Goal: Transaction & Acquisition: Purchase product/service

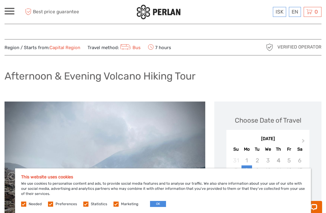
click at [156, 206] on button "OK" at bounding box center [158, 204] width 16 height 6
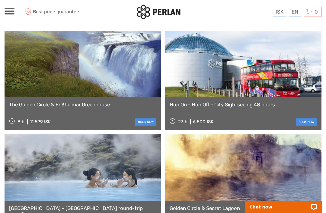
scroll to position [747, 0]
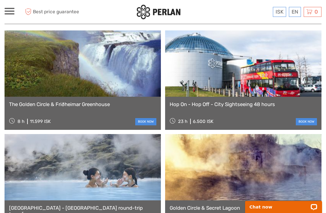
click at [25, 205] on link "[GEOGRAPHIC_DATA] - [GEOGRAPHIC_DATA] round-trip transfer" at bounding box center [82, 211] width 147 height 12
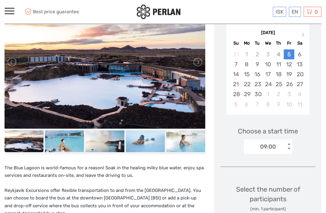
scroll to position [104, 0]
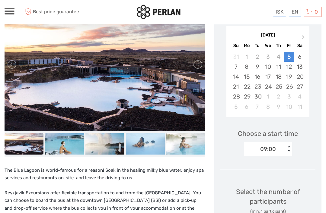
click at [305, 37] on button "Next Month" at bounding box center [304, 39] width 10 height 10
click at [303, 38] on span "Next Month" at bounding box center [303, 38] width 0 height 9
click at [303, 37] on span "Next Month" at bounding box center [303, 38] width 0 height 9
click at [305, 37] on button "Next Month" at bounding box center [304, 39] width 10 height 10
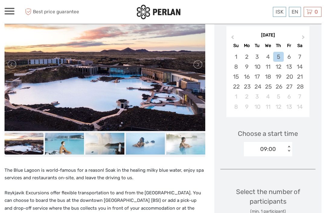
click at [305, 37] on button "Next Month" at bounding box center [304, 39] width 10 height 10
click at [307, 37] on button "Next Month" at bounding box center [304, 39] width 10 height 10
click at [306, 36] on button "Next Month" at bounding box center [304, 39] width 10 height 10
click at [303, 34] on button "Next Month" at bounding box center [304, 39] width 10 height 10
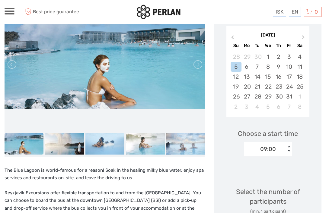
click at [301, 86] on div "25" at bounding box center [299, 87] width 11 height 10
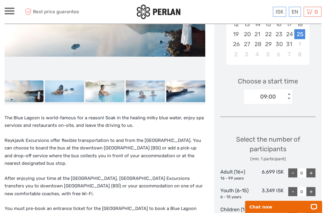
scroll to position [157, 0]
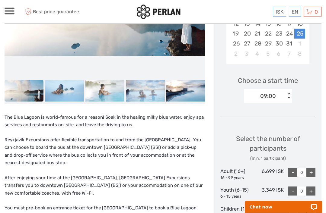
click at [313, 172] on div "+" at bounding box center [310, 172] width 9 height 9
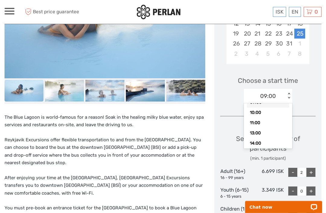
scroll to position [12, 0]
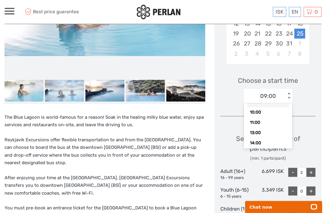
click at [274, 122] on div "11:00" at bounding box center [268, 123] width 42 height 10
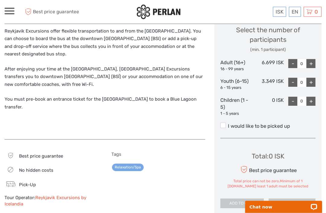
click at [225, 126] on label "I would like to be picked up" at bounding box center [267, 126] width 95 height 7
click at [228, 124] on input "I would like to be picked up" at bounding box center [228, 124] width 0 height 0
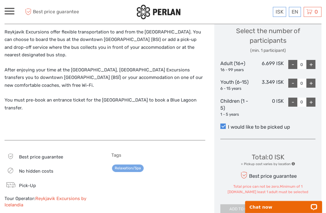
scroll to position [266, 0]
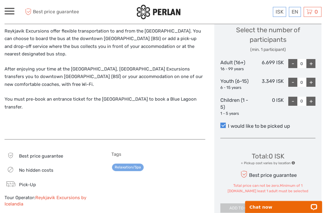
click at [312, 62] on div "+" at bounding box center [310, 63] width 9 height 9
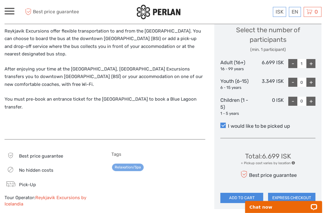
click at [311, 62] on div "+" at bounding box center [310, 63] width 9 height 9
type input "2"
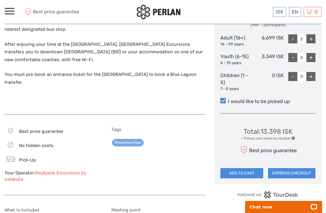
scroll to position [303, 0]
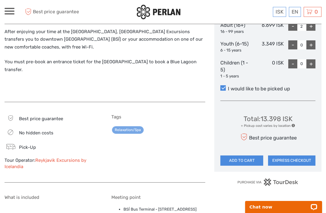
click at [301, 157] on button "EXPRESS CHECKOUT" at bounding box center [291, 161] width 47 height 10
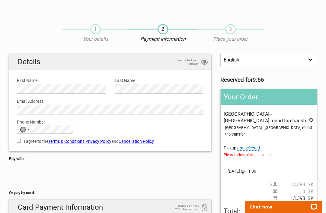
click at [257, 146] on span "not selected" at bounding box center [248, 148] width 23 height 5
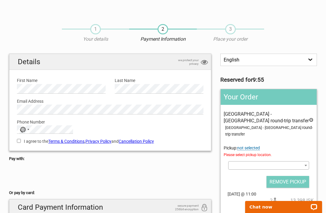
click at [253, 162] on span at bounding box center [268, 166] width 81 height 8
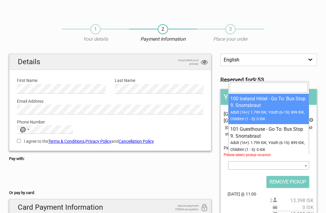
click at [243, 162] on span at bounding box center [268, 166] width 81 height 8
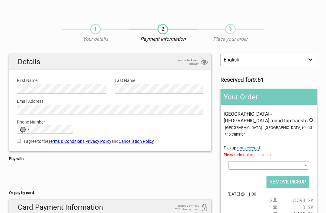
click at [244, 162] on span at bounding box center [268, 166] width 81 height 8
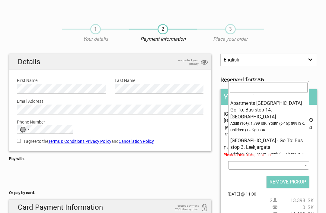
click at [272, 91] on input "search" at bounding box center [269, 88] width 78 height 10
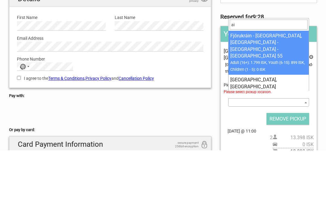
type input "a"
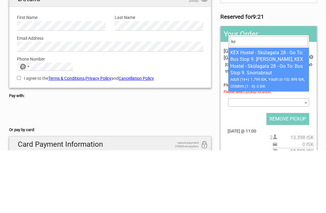
type input "k"
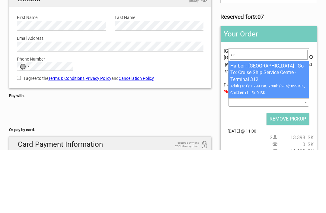
type input "c"
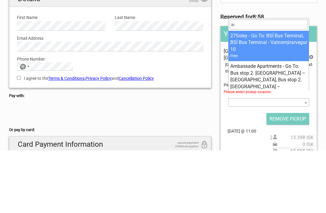
type input "i"
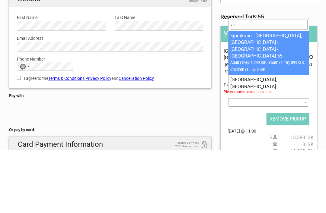
type input "air"
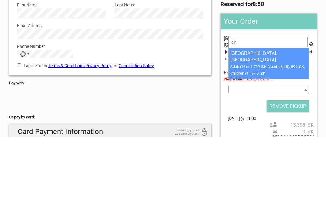
click at [312, 118] on icon at bounding box center [311, 121] width 5 height 7
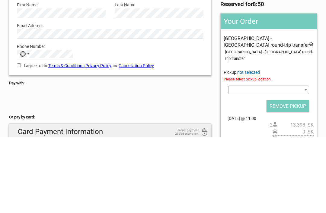
scroll to position [95, 0]
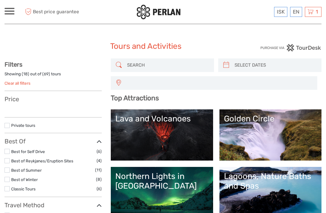
select select
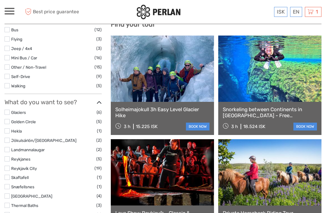
scroll to position [205, 0]
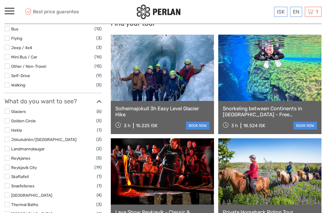
click at [5, 119] on label at bounding box center [7, 121] width 5 height 5
click at [0, 0] on input "checkbox" at bounding box center [0, 0] width 0 height 0
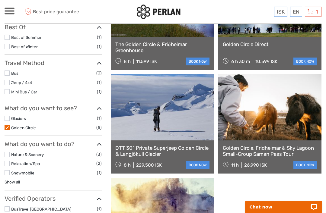
scroll to position [124, 0]
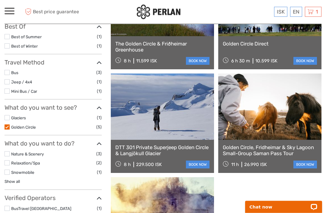
click at [277, 151] on link "Golden Circle, Fridheimar & Sky Lagoon Small-Group Saman Pass Tour" at bounding box center [270, 151] width 94 height 12
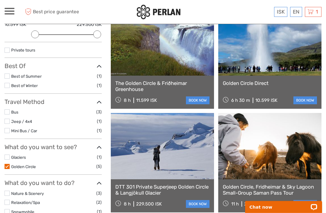
scroll to position [109, 0]
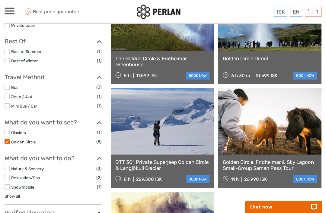
click at [235, 171] on link "Golden Circle, Fridheimar & Sky Lagoon Small-Group Saman Pass Tour" at bounding box center [270, 166] width 94 height 12
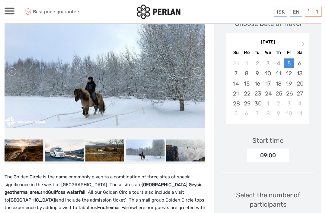
scroll to position [106, 0]
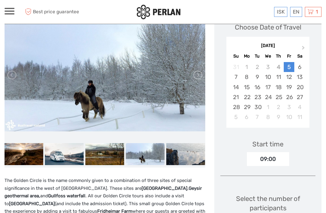
click at [303, 47] on span "Next Month" at bounding box center [303, 49] width 0 height 9
click at [303, 48] on span "Next Month" at bounding box center [303, 49] width 0 height 9
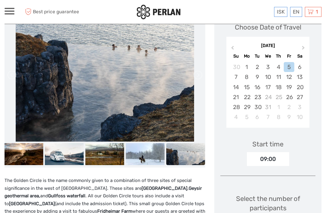
click at [303, 46] on button "Next Month" at bounding box center [304, 49] width 10 height 10
click at [302, 45] on button "Next Month" at bounding box center [304, 49] width 10 height 10
click at [304, 45] on button "Next Month" at bounding box center [304, 49] width 10 height 10
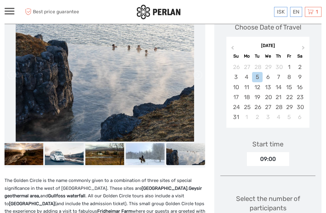
click at [303, 45] on button "Next Month" at bounding box center [304, 49] width 10 height 10
click at [302, 44] on button "Next Month" at bounding box center [304, 49] width 10 height 10
click at [235, 45] on button "Previous Month" at bounding box center [232, 49] width 10 height 10
click at [291, 103] on div "31" at bounding box center [289, 107] width 11 height 10
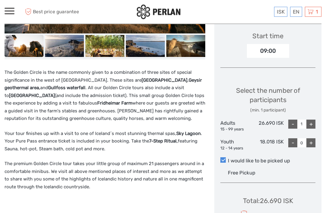
scroll to position [214, 0]
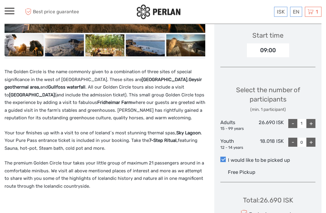
click at [308, 121] on div "+" at bounding box center [310, 124] width 9 height 9
type input "2"
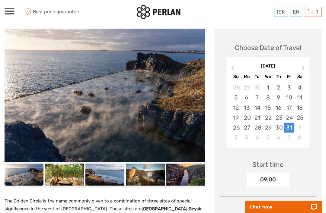
scroll to position [85, 0]
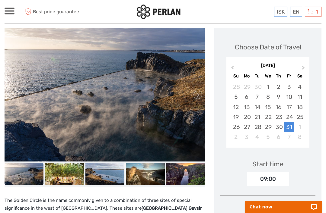
click at [57, 172] on img at bounding box center [64, 175] width 39 height 22
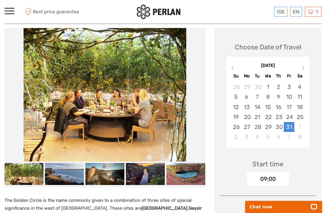
click at [96, 169] on img at bounding box center [104, 175] width 39 height 22
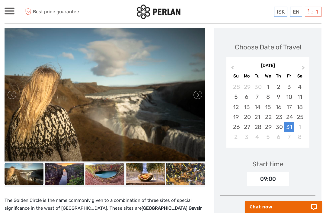
click at [139, 178] on img at bounding box center [145, 175] width 39 height 22
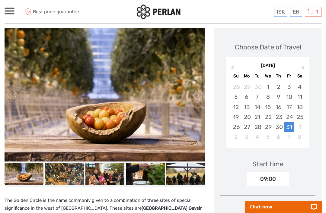
click at [185, 178] on img at bounding box center [185, 175] width 39 height 22
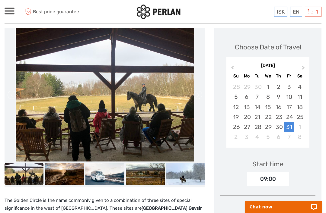
scroll to position [86, 0]
click at [186, 175] on img at bounding box center [185, 174] width 39 height 22
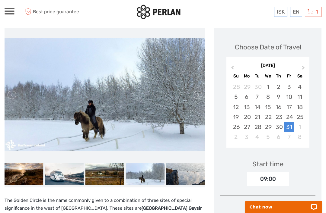
click at [184, 179] on img at bounding box center [185, 174] width 39 height 22
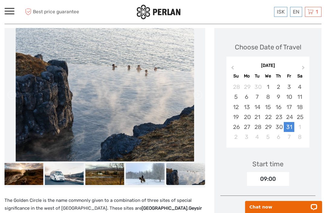
click at [191, 178] on img at bounding box center [185, 174] width 39 height 22
click at [64, 177] on img at bounding box center [64, 174] width 39 height 22
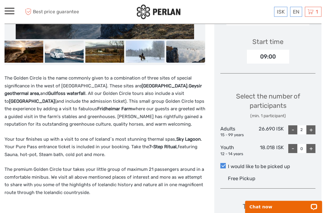
scroll to position [210, 0]
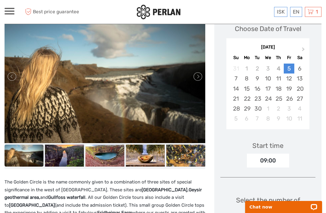
scroll to position [106, 0]
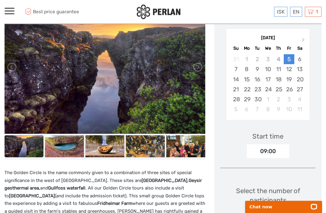
click at [304, 38] on button "Next Month" at bounding box center [304, 42] width 10 height 10
click at [303, 39] on span "Next Month" at bounding box center [303, 41] width 0 height 9
click at [303, 38] on span "Next Month" at bounding box center [303, 41] width 0 height 9
click at [304, 38] on button "Next Month" at bounding box center [304, 42] width 10 height 10
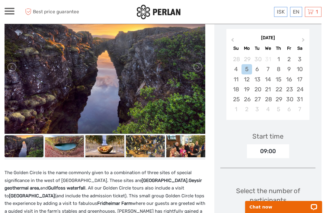
click at [304, 38] on button "Next Month" at bounding box center [304, 42] width 10 height 10
click at [305, 38] on button "Next Month" at bounding box center [304, 42] width 10 height 10
click at [304, 39] on button "Next Month" at bounding box center [304, 42] width 10 height 10
click at [303, 38] on button "Next Month" at bounding box center [304, 42] width 10 height 10
click at [305, 37] on button "Next Month" at bounding box center [304, 42] width 10 height 10
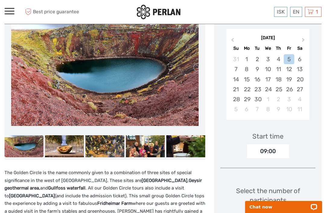
click at [303, 37] on button "Next Month" at bounding box center [304, 42] width 10 height 10
click at [289, 97] on div "31" at bounding box center [289, 99] width 11 height 10
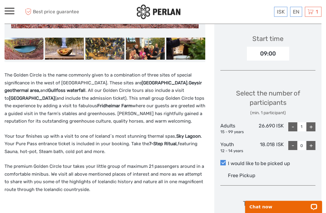
scroll to position [212, 0]
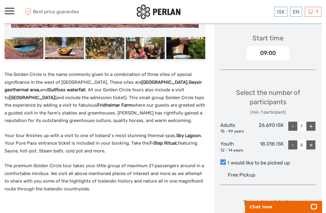
click at [312, 124] on div "+" at bounding box center [310, 126] width 9 height 9
type input "2"
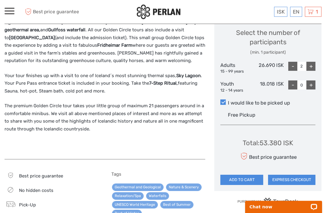
scroll to position [279, 0]
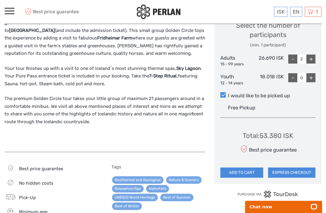
click at [302, 170] on button "EXPRESS CHECKOUT" at bounding box center [291, 173] width 47 height 10
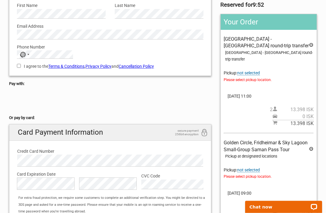
scroll to position [89, 0]
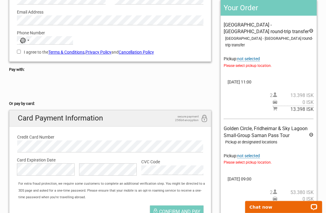
click at [312, 31] on icon at bounding box center [311, 31] width 5 height 7
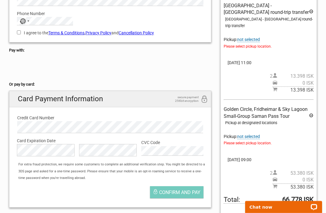
click at [312, 12] on icon at bounding box center [311, 12] width 5 height 7
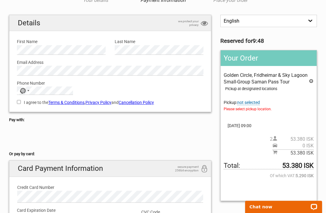
scroll to position [38, 0]
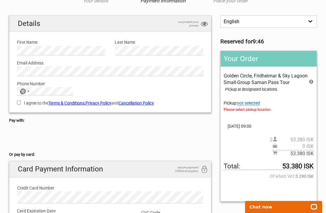
click at [252, 101] on span "not selected" at bounding box center [248, 103] width 23 height 5
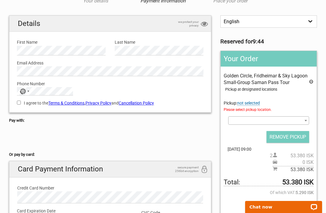
click at [251, 122] on span at bounding box center [268, 121] width 81 height 8
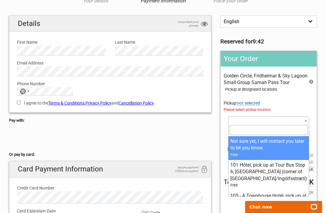
click at [248, 121] on span at bounding box center [268, 121] width 81 height 8
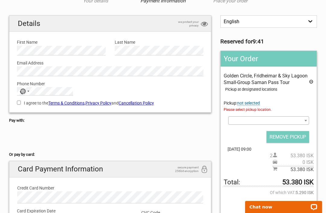
click at [249, 120] on span at bounding box center [268, 121] width 81 height 8
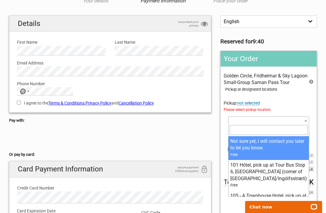
click at [248, 132] on input "search" at bounding box center [269, 130] width 78 height 10
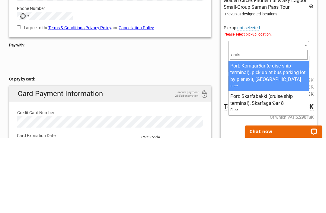
type input "cruise"
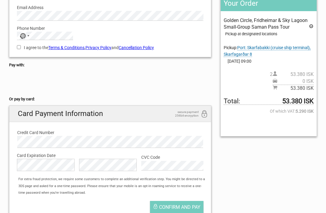
scroll to position [0, 0]
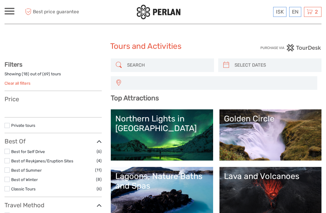
select select
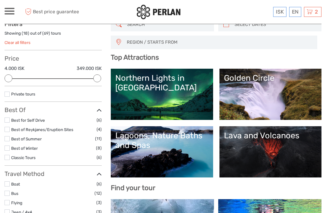
scroll to position [40, 0]
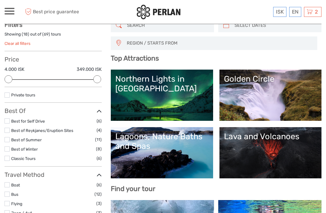
click at [289, 97] on link "Golden Circle" at bounding box center [270, 95] width 93 height 42
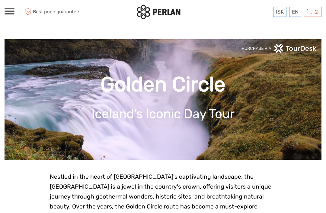
click at [10, 11] on span at bounding box center [10, 11] width 10 height 1
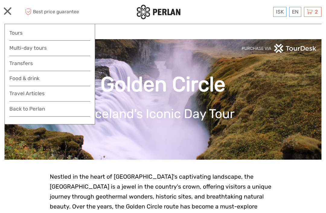
click at [16, 96] on link "Travel Articles" at bounding box center [49, 95] width 81 height 12
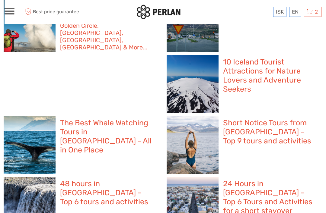
scroll to position [394, 0]
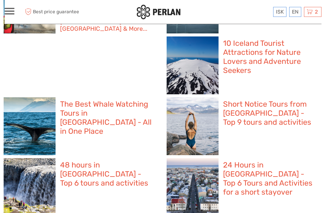
click at [159, 158] on div "48 hours in North Iceland - Top 6 tours and activities" at bounding box center [108, 176] width 104 height 37
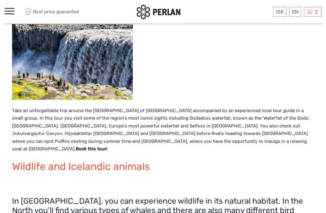
scroll to position [743, 0]
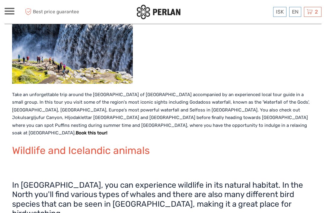
click at [106, 130] on strong "Book this tour" at bounding box center [91, 132] width 30 height 5
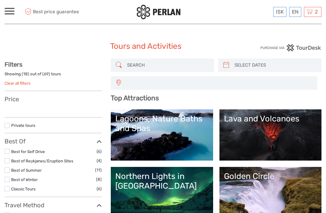
select select
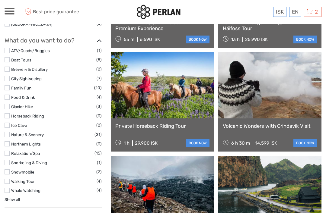
scroll to position [395, 0]
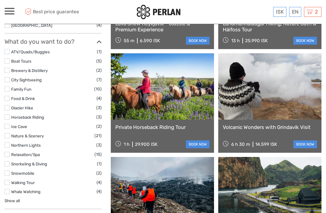
click at [8, 133] on label at bounding box center [7, 135] width 5 height 5
click at [0, 0] on input "checkbox" at bounding box center [0, 0] width 0 height 0
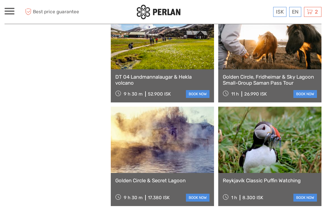
scroll to position [817, 0]
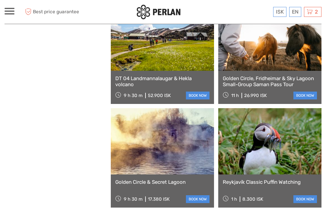
click at [261, 82] on link "Golden Circle, Fridheimar & Sky Lagoon Small-Group Saman Pass Tour" at bounding box center [270, 81] width 94 height 12
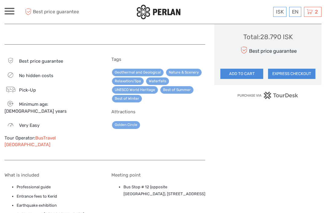
scroll to position [385, 0]
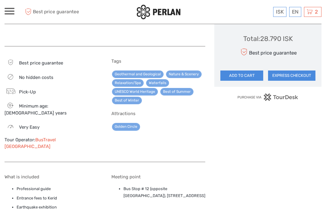
click at [54, 137] on link "BusTravel [GEOGRAPHIC_DATA]" at bounding box center [30, 143] width 51 height 12
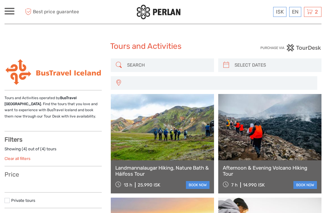
select select
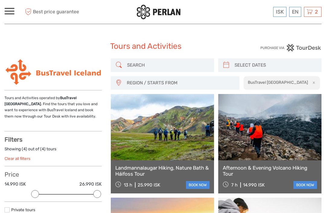
click at [9, 9] on span at bounding box center [10, 8] width 10 height 1
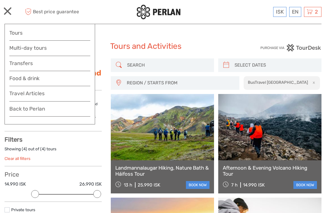
click at [15, 35] on link "Tours" at bounding box center [49, 33] width 81 height 9
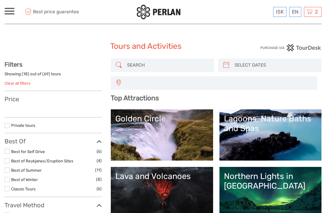
select select
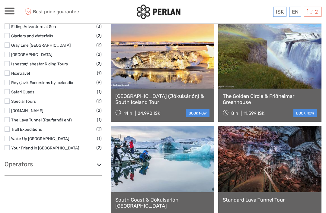
scroll to position [634, 0]
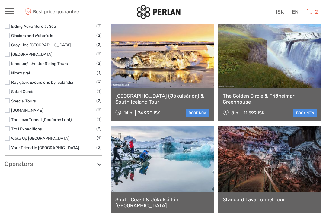
click at [259, 95] on link "The Golden Circle & Friðheimar Greenhouse" at bounding box center [270, 99] width 94 height 12
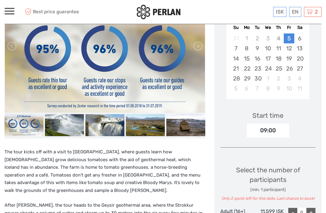
scroll to position [97, 0]
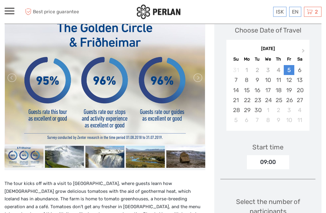
click at [305, 50] on button "Next Month" at bounding box center [304, 53] width 10 height 10
click at [305, 48] on button "Next Month" at bounding box center [304, 52] width 10 height 10
click at [304, 49] on button "Next Month" at bounding box center [304, 52] width 10 height 10
click at [305, 48] on button "Next Month" at bounding box center [304, 52] width 10 height 10
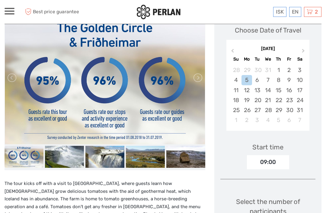
click at [307, 47] on button "Next Month" at bounding box center [304, 52] width 10 height 10
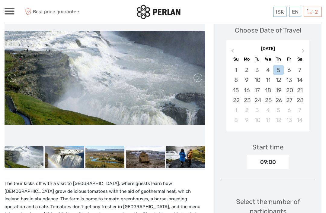
click at [307, 48] on button "Next Month" at bounding box center [304, 52] width 10 height 10
click at [308, 48] on button "Next Month" at bounding box center [304, 52] width 10 height 10
click at [306, 49] on button "Next Month" at bounding box center [304, 52] width 10 height 10
click at [306, 48] on button "Next Month" at bounding box center [304, 52] width 10 height 10
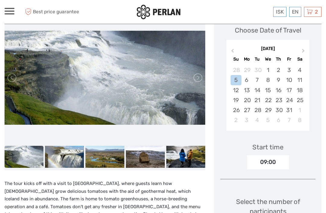
click at [291, 111] on div "31" at bounding box center [289, 110] width 11 height 10
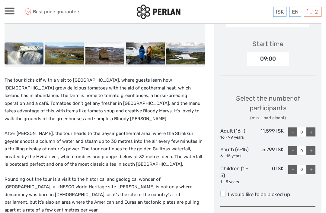
scroll to position [201, 0]
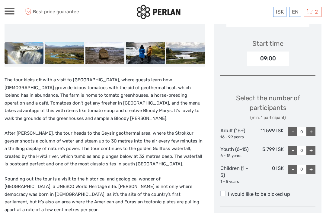
click at [313, 130] on div "+" at bounding box center [310, 131] width 9 height 9
type input "2"
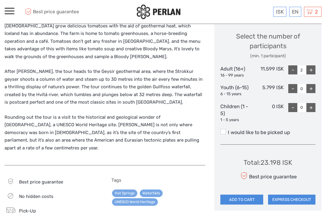
scroll to position [263, 0]
click at [226, 129] on label "I would like to be picked up" at bounding box center [267, 132] width 95 height 7
click at [228, 130] on input "I would like to be picked up" at bounding box center [228, 130] width 0 height 0
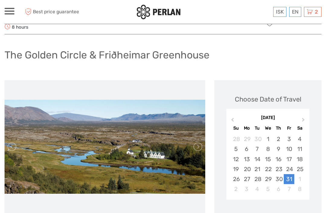
scroll to position [18, 0]
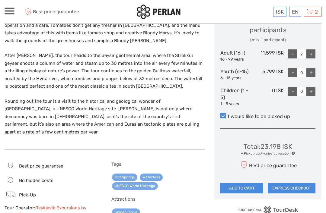
click at [292, 187] on button "EXPRESS CHECKOUT" at bounding box center [291, 189] width 47 height 10
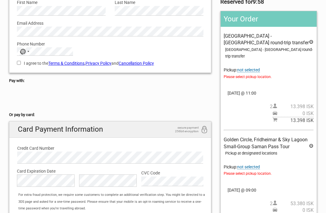
scroll to position [79, 0]
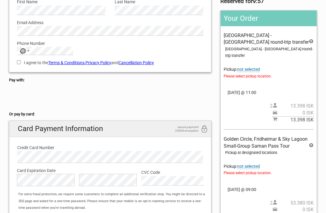
click at [258, 67] on span "not selected" at bounding box center [248, 69] width 23 height 5
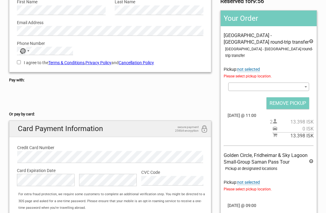
click at [272, 83] on span at bounding box center [268, 87] width 81 height 8
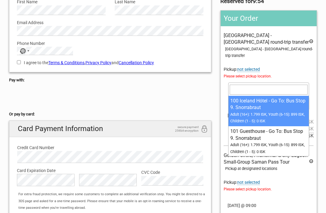
click at [255, 91] on input "search" at bounding box center [269, 90] width 78 height 10
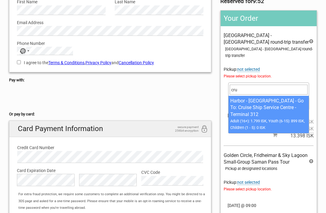
type input "crui"
select select "1093230"
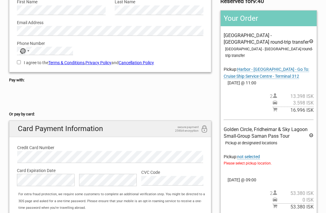
click at [312, 41] on icon at bounding box center [311, 42] width 5 height 7
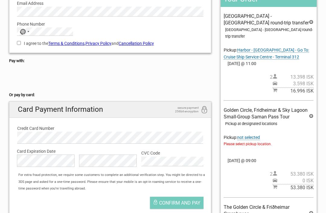
click at [312, 114] on icon at bounding box center [311, 117] width 5 height 7
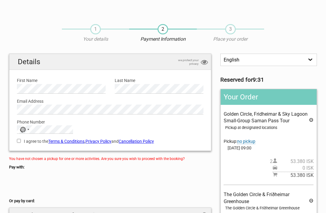
click at [311, 124] on icon at bounding box center [311, 121] width 5 height 7
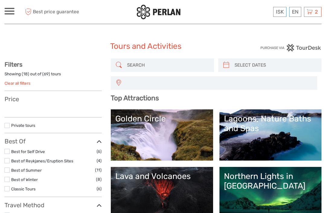
select select
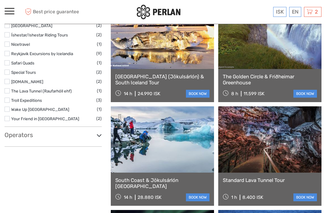
select select
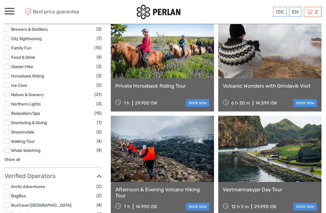
scroll to position [436, 0]
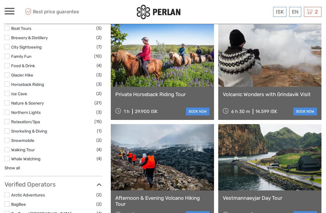
click at [18, 101] on link "Nature & Scenery" at bounding box center [27, 103] width 33 height 5
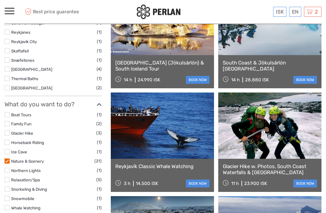
scroll to position [313, 0]
click at [293, 65] on link "South Coast & Jökulsárlón [GEOGRAPHIC_DATA]" at bounding box center [270, 66] width 94 height 12
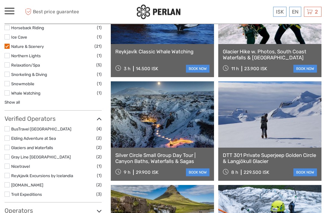
scroll to position [429, 0]
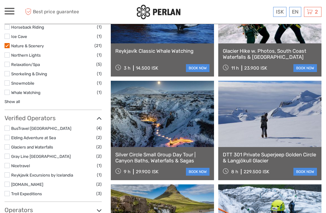
click at [244, 50] on link "Glacier Hike w. Photos, South Coast Waterfalls & [GEOGRAPHIC_DATA]" at bounding box center [270, 54] width 94 height 12
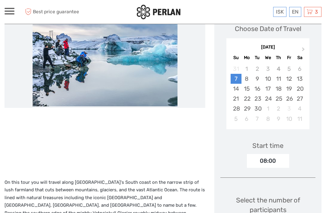
scroll to position [92, 0]
click at [306, 47] on button "Next Month" at bounding box center [304, 51] width 10 height 10
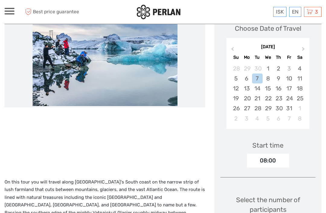
click at [305, 48] on button "Next Month" at bounding box center [304, 51] width 10 height 10
click at [306, 49] on button "Next Month" at bounding box center [304, 51] width 10 height 10
click at [305, 48] on div "[DATE]" at bounding box center [267, 47] width 83 height 6
click at [308, 48] on div "[DATE]" at bounding box center [267, 47] width 83 height 6
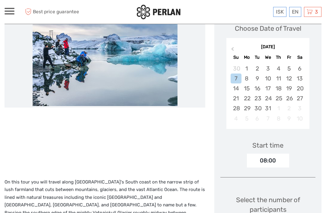
click at [311, 47] on div "[DATE] Previous Month [DATE] Su Mo Tu We Th Fr Sa 30 1 2 3 4 5 6 7 8 9 10 11 12…" at bounding box center [267, 85] width 95 height 96
click at [236, 48] on button "Previous Month" at bounding box center [232, 51] width 10 height 10
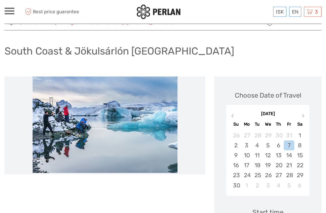
scroll to position [0, 0]
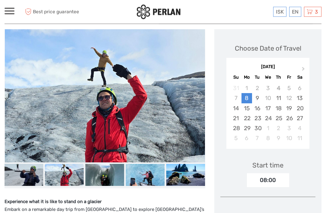
scroll to position [85, 0]
click at [304, 66] on button "Next Month" at bounding box center [304, 71] width 10 height 10
click at [306, 66] on button "Next Month" at bounding box center [304, 71] width 10 height 10
click at [308, 66] on button "Next Month" at bounding box center [304, 71] width 10 height 10
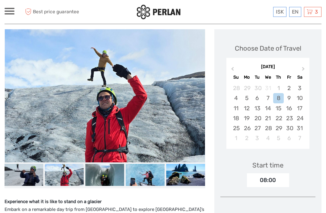
click at [309, 66] on button "Next Month" at bounding box center [304, 71] width 10 height 10
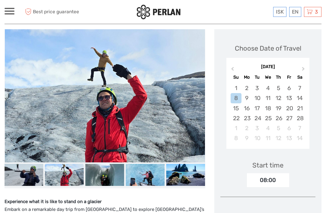
click at [308, 66] on button "Next Month" at bounding box center [304, 71] width 10 height 10
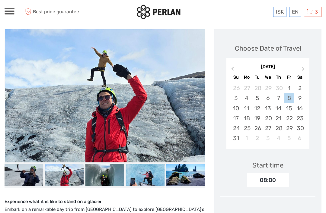
click at [308, 66] on button "Next Month" at bounding box center [304, 71] width 10 height 10
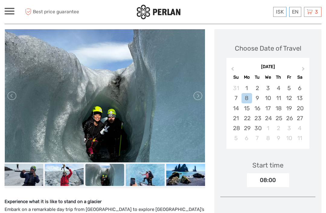
click at [308, 66] on button "Next Month" at bounding box center [304, 71] width 10 height 10
click at [291, 123] on div "31" at bounding box center [289, 128] width 11 height 10
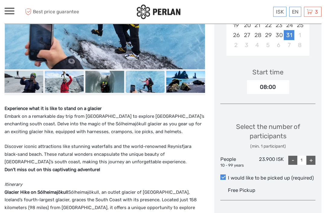
scroll to position [178, 0]
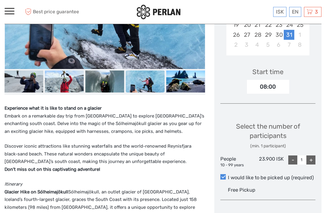
click at [312, 156] on div "+" at bounding box center [310, 160] width 9 height 9
type input "2"
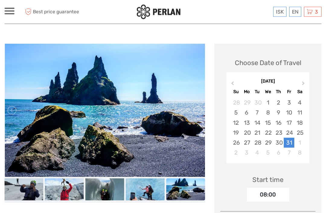
scroll to position [70, 0]
click at [101, 186] on img at bounding box center [104, 190] width 39 height 22
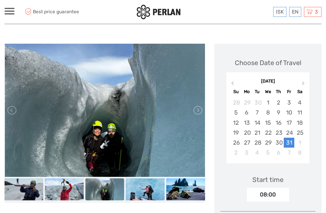
click at [140, 183] on img at bounding box center [145, 190] width 39 height 22
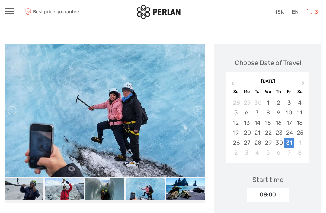
click at [173, 179] on img at bounding box center [185, 190] width 39 height 22
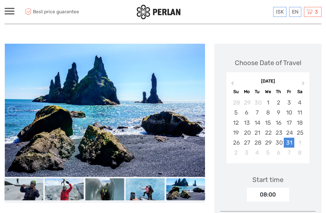
click at [23, 184] on img at bounding box center [24, 190] width 39 height 22
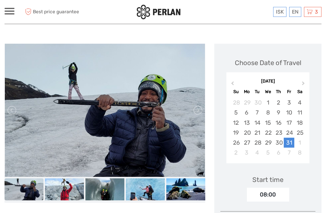
click at [68, 185] on img at bounding box center [64, 190] width 39 height 22
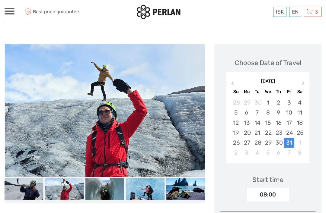
click at [93, 194] on div at bounding box center [105, 125] width 201 height 163
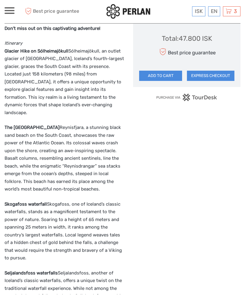
scroll to position [365, 0]
click at [209, 73] on button "EXPRESS CHECKOUT" at bounding box center [210, 76] width 47 height 10
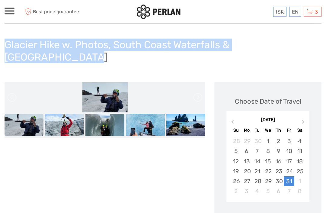
scroll to position [0, 0]
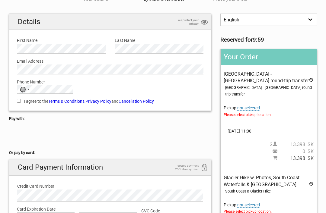
scroll to position [40, 0]
click at [312, 80] on icon at bounding box center [311, 81] width 5 height 7
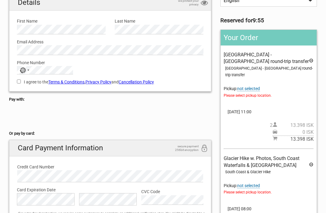
click at [311, 61] on icon at bounding box center [311, 61] width 5 height 7
click at [311, 60] on icon at bounding box center [311, 61] width 5 height 7
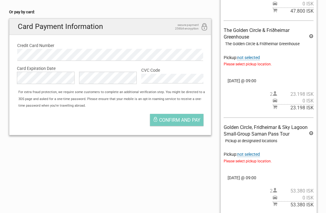
scroll to position [181, 0]
click at [311, 136] on icon at bounding box center [311, 134] width 5 height 7
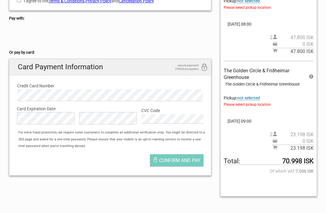
scroll to position [140, 0]
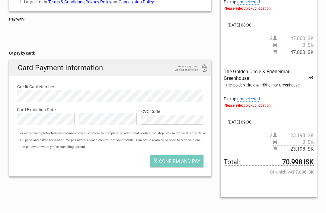
click at [313, 77] on icon at bounding box center [311, 78] width 5 height 7
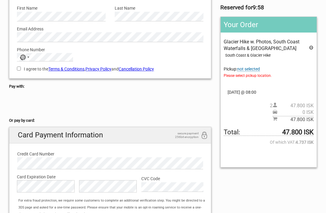
scroll to position [72, 0]
click at [254, 68] on span "not selected" at bounding box center [248, 69] width 23 height 5
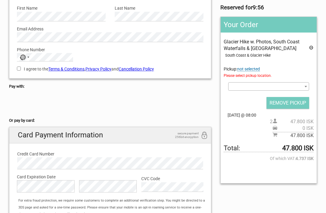
click at [270, 87] on span at bounding box center [268, 86] width 81 height 8
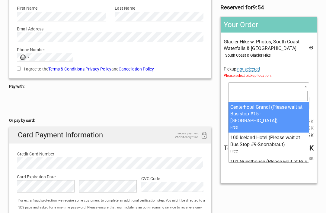
click at [249, 101] on input "search" at bounding box center [269, 96] width 78 height 10
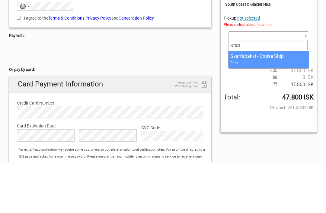
type input "cruise"
select select "188161"
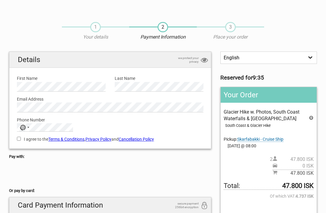
scroll to position [0, 0]
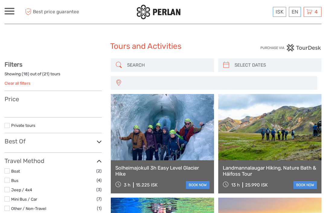
select select
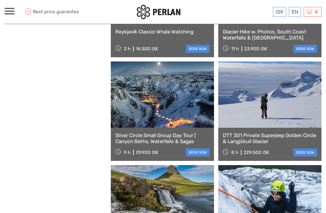
select select
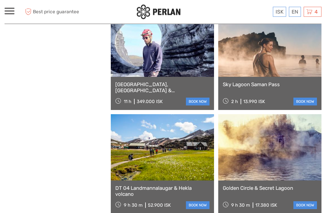
scroll to position [666, 0]
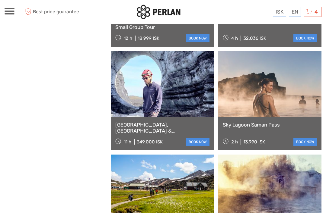
click at [241, 127] on link "Sky Lagoon Saman Pass" at bounding box center [270, 125] width 94 height 6
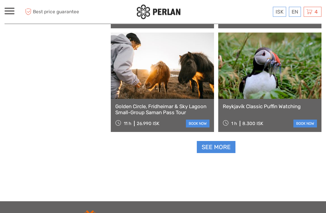
scroll to position [893, 0]
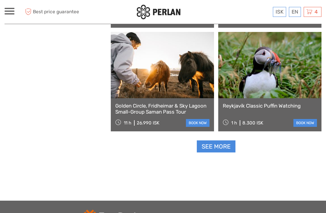
click at [126, 111] on link "Golden Circle, Fridheimar & Sky Lagoon Small-Group Saman Pass Tour" at bounding box center [162, 109] width 94 height 12
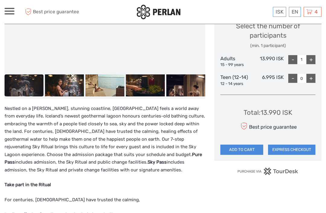
scroll to position [269, 0]
